Goal: Browse casually: Explore the website without a specific task or goal

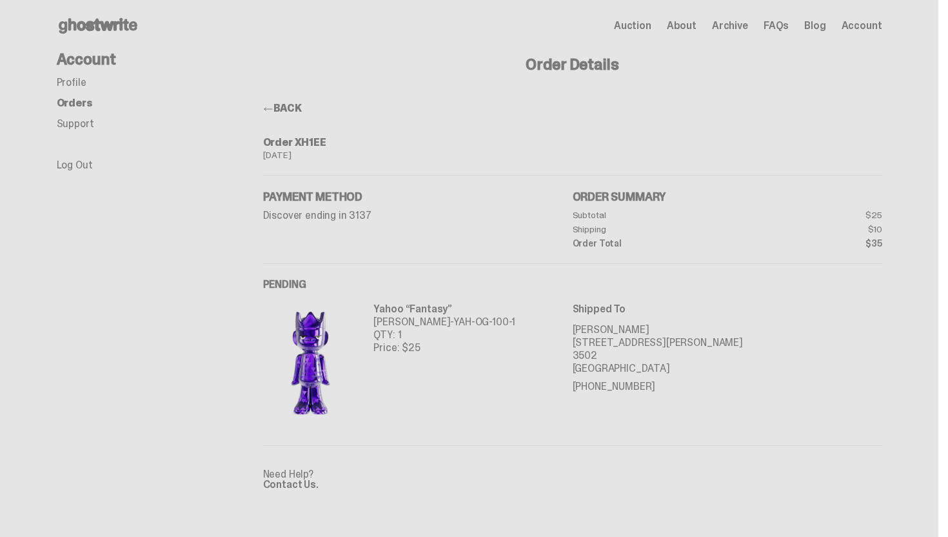
click at [316, 355] on img at bounding box center [310, 362] width 95 height 119
click at [421, 316] on p "[PERSON_NAME]-YAH-OG-100-1" at bounding box center [445, 321] width 142 height 13
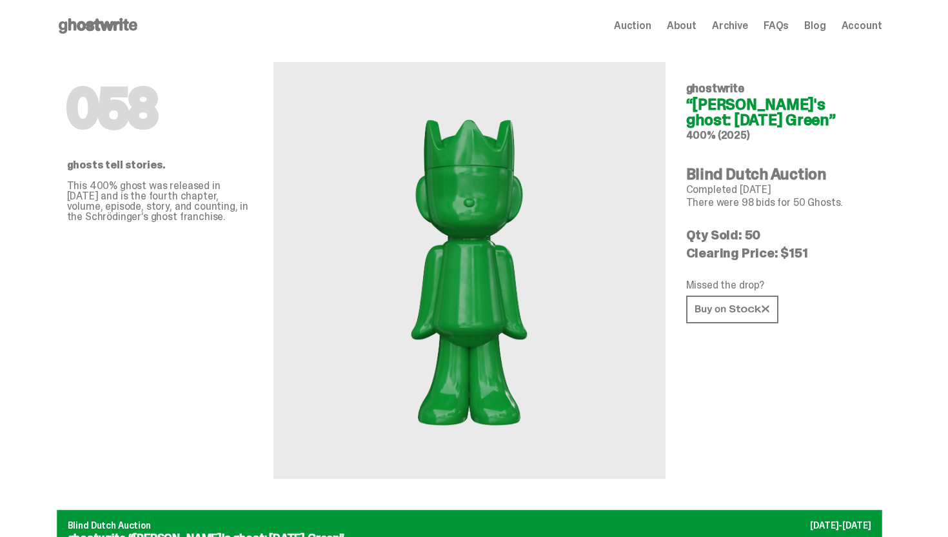
click at [117, 25] on icon at bounding box center [98, 25] width 83 height 21
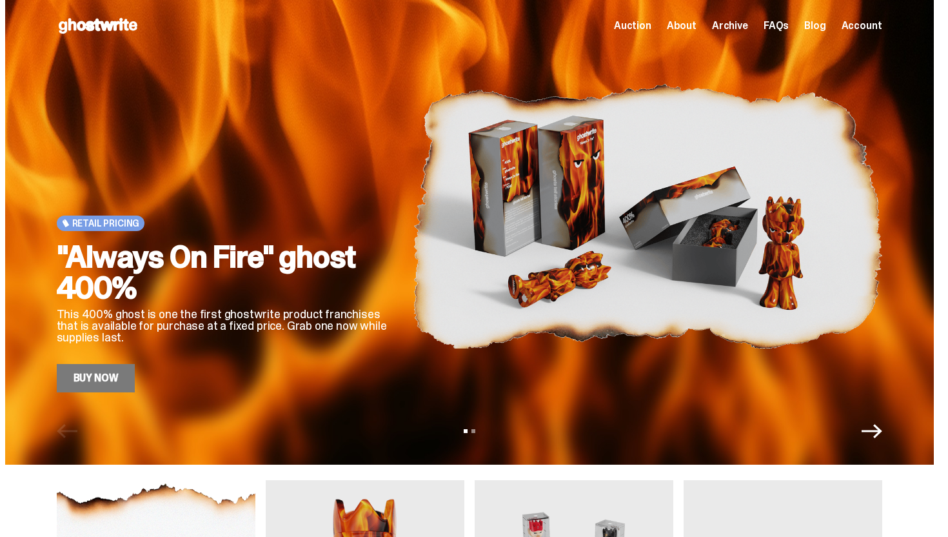
click at [664, 25] on div "Auction About Archive FAQs Blog Account" at bounding box center [748, 25] width 268 height 15
click at [652, 22] on span "Auction" at bounding box center [632, 26] width 37 height 10
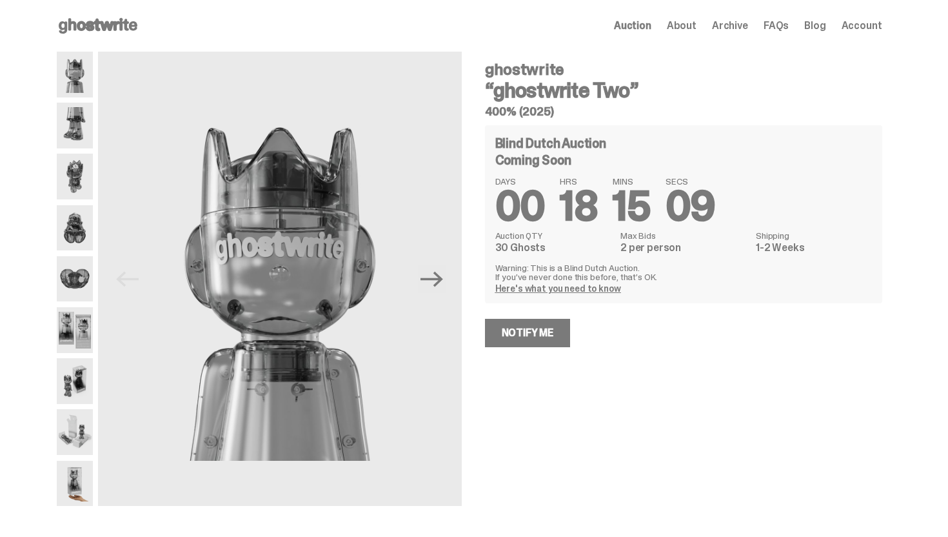
click at [84, 339] on img at bounding box center [75, 330] width 37 height 46
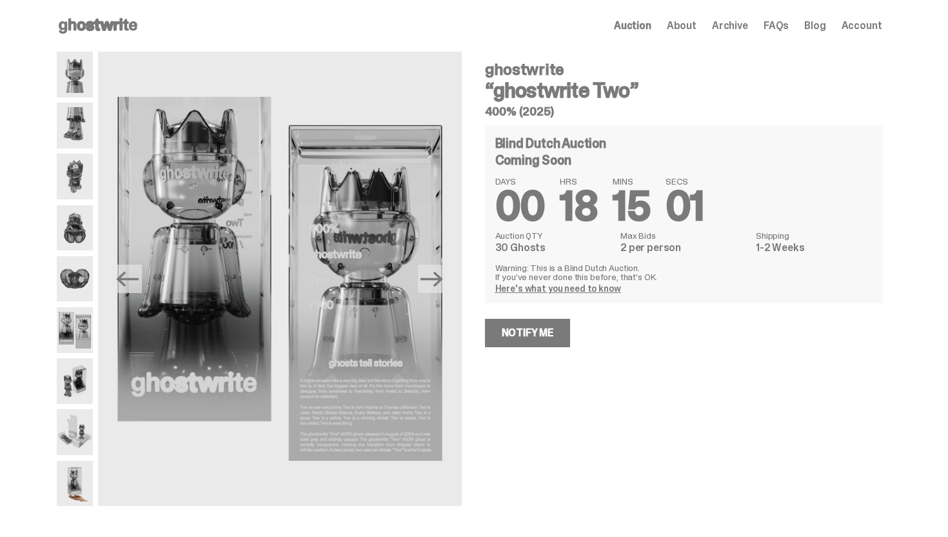
click at [735, 26] on span "Archive" at bounding box center [730, 26] width 36 height 10
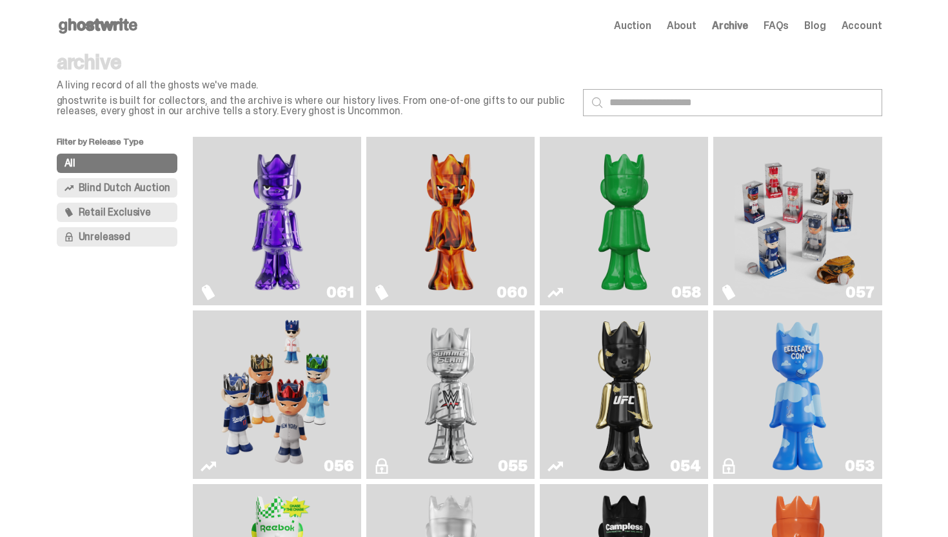
click at [305, 250] on img "Fantasy" at bounding box center [277, 221] width 126 height 158
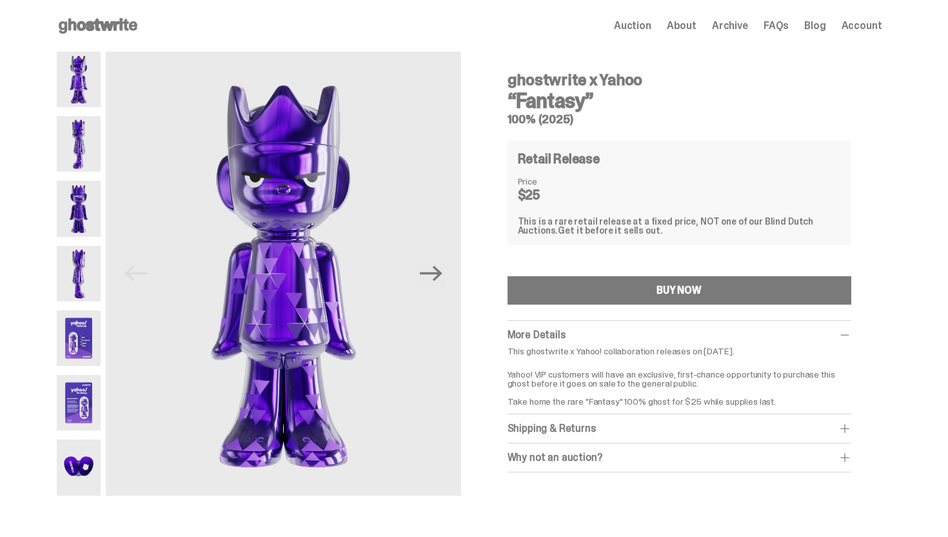
click at [91, 353] on img at bounding box center [79, 337] width 45 height 55
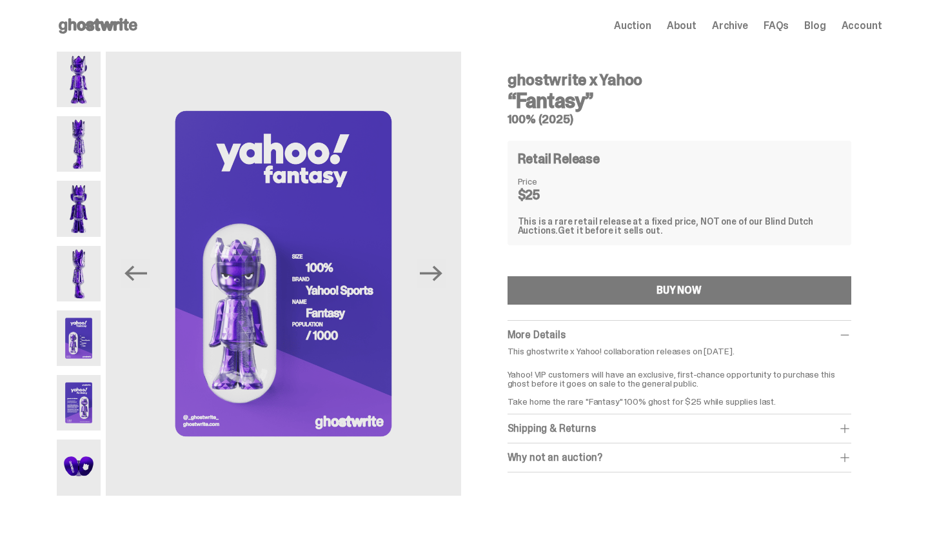
click at [78, 405] on img at bounding box center [79, 402] width 45 height 55
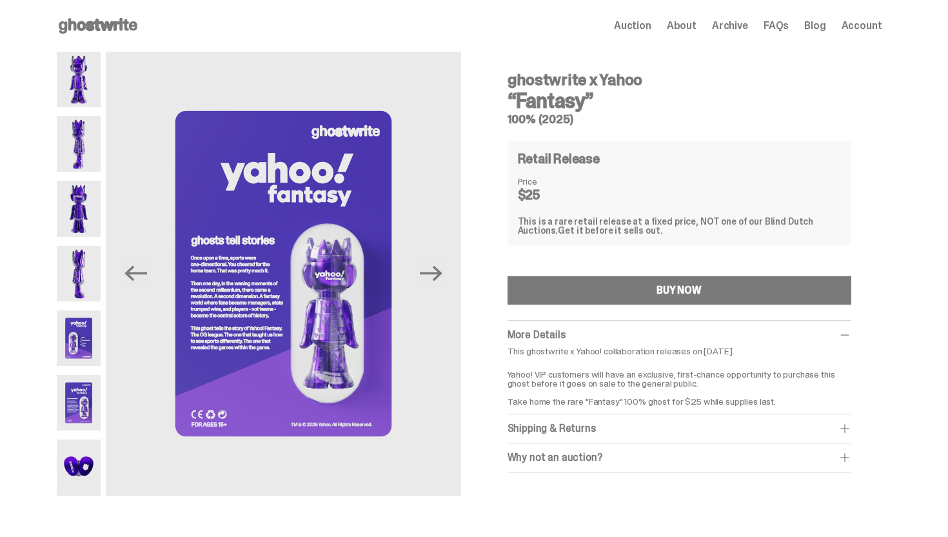
click at [76, 446] on img at bounding box center [79, 466] width 45 height 55
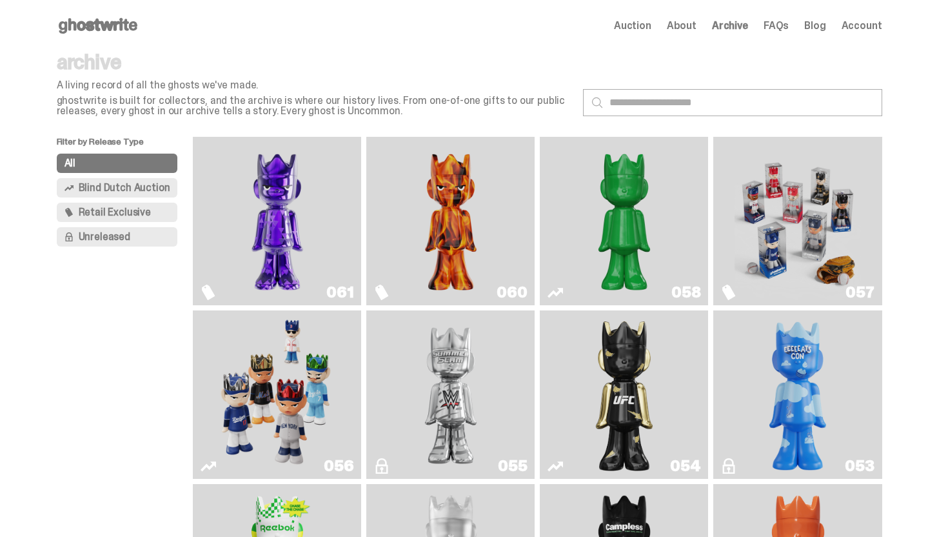
click at [117, 21] on use at bounding box center [98, 25] width 79 height 15
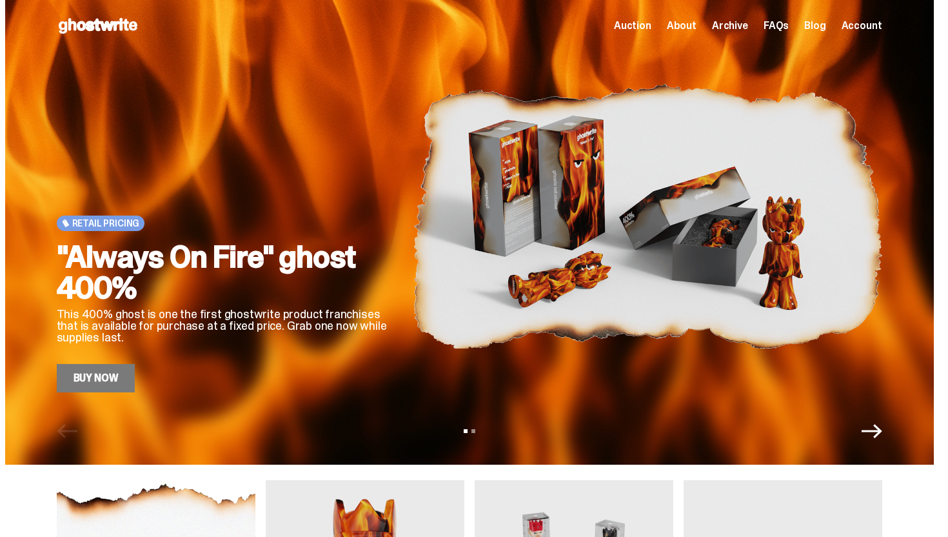
click at [413, 257] on div "Retail Pricing "Always On Fire" ghost 400% This 400% ghost is one the first gho…" at bounding box center [470, 216] width 826 height 352
click at [516, 213] on img at bounding box center [648, 216] width 470 height 352
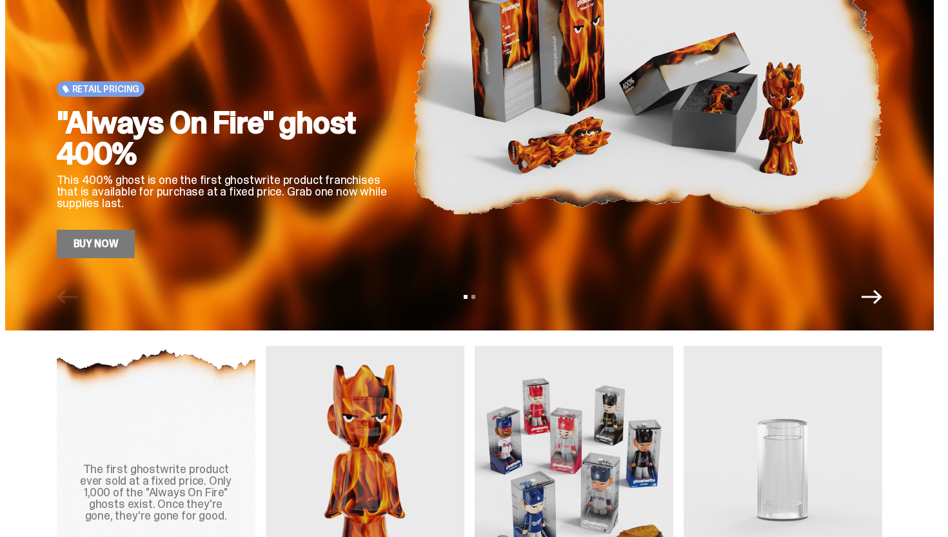
scroll to position [353, 0]
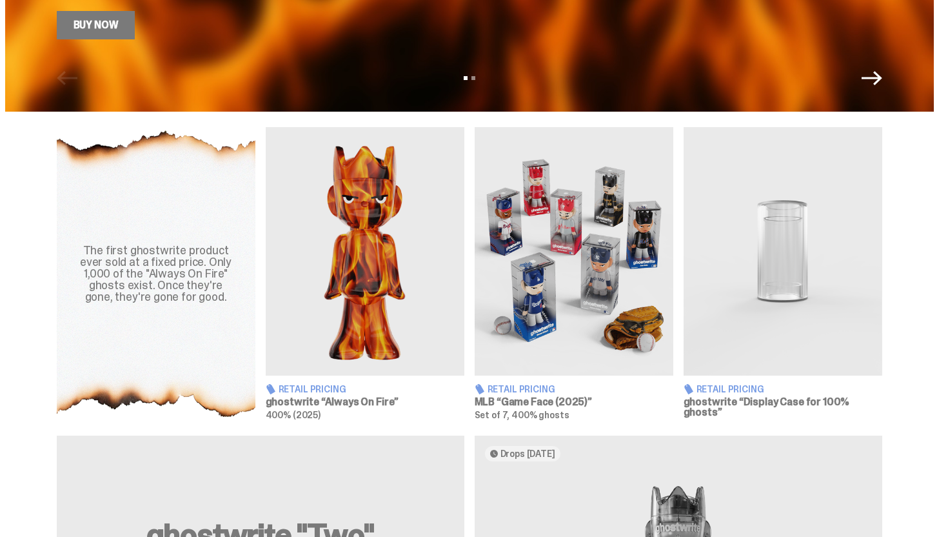
click at [317, 248] on img at bounding box center [365, 251] width 199 height 248
